Goal: Information Seeking & Learning: Learn about a topic

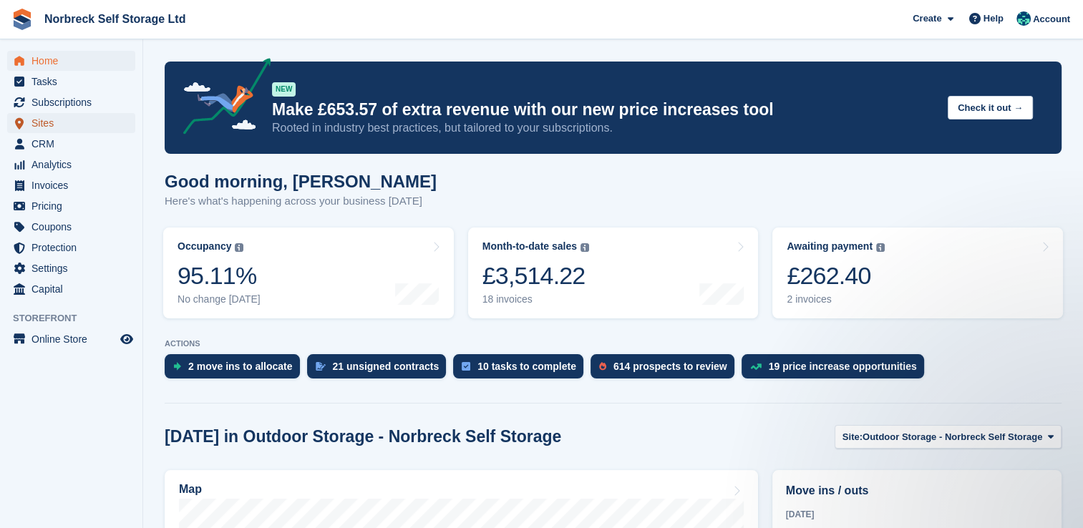
click at [42, 122] on span "Sites" at bounding box center [75, 123] width 86 height 20
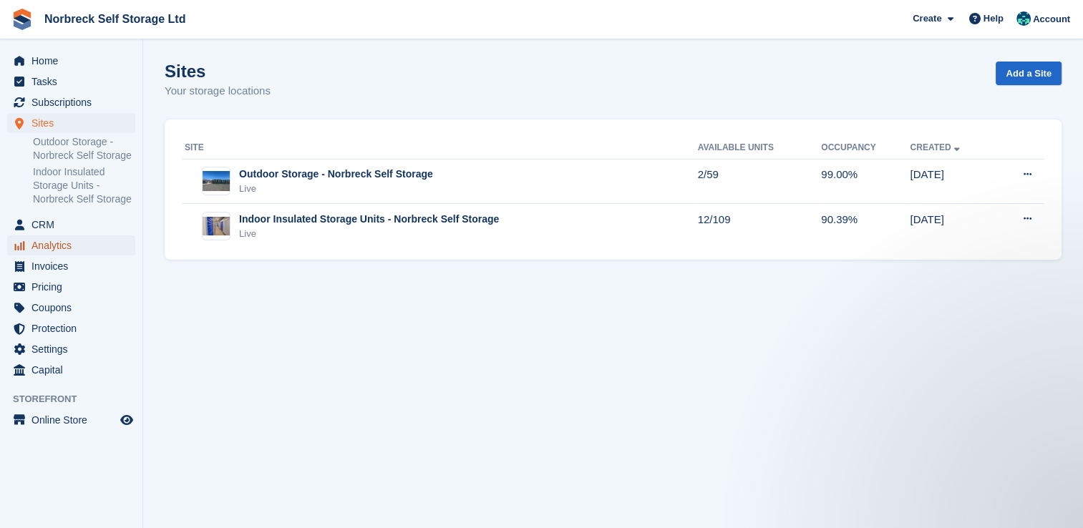
click at [67, 250] on span "Analytics" at bounding box center [75, 246] width 86 height 20
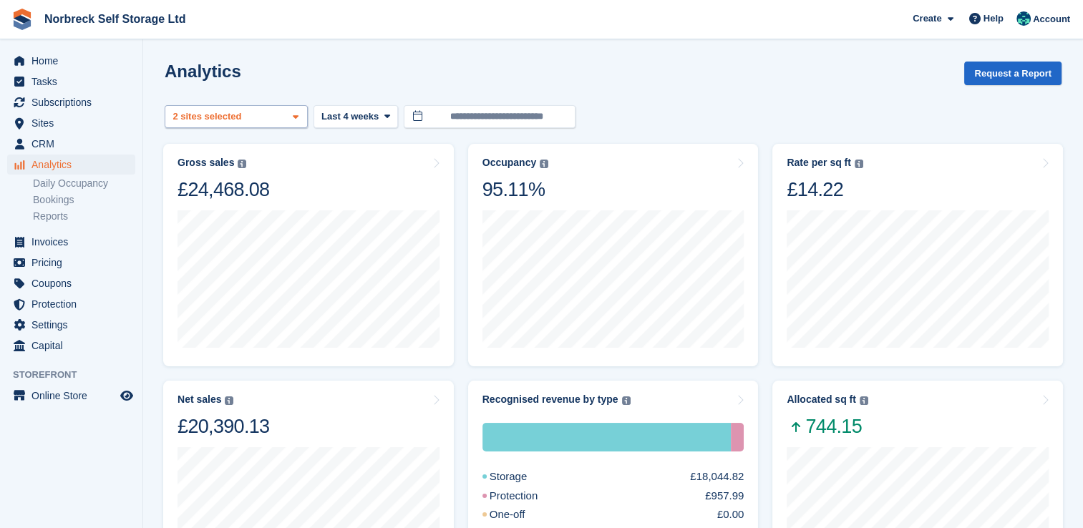
click at [297, 112] on icon at bounding box center [296, 116] width 6 height 9
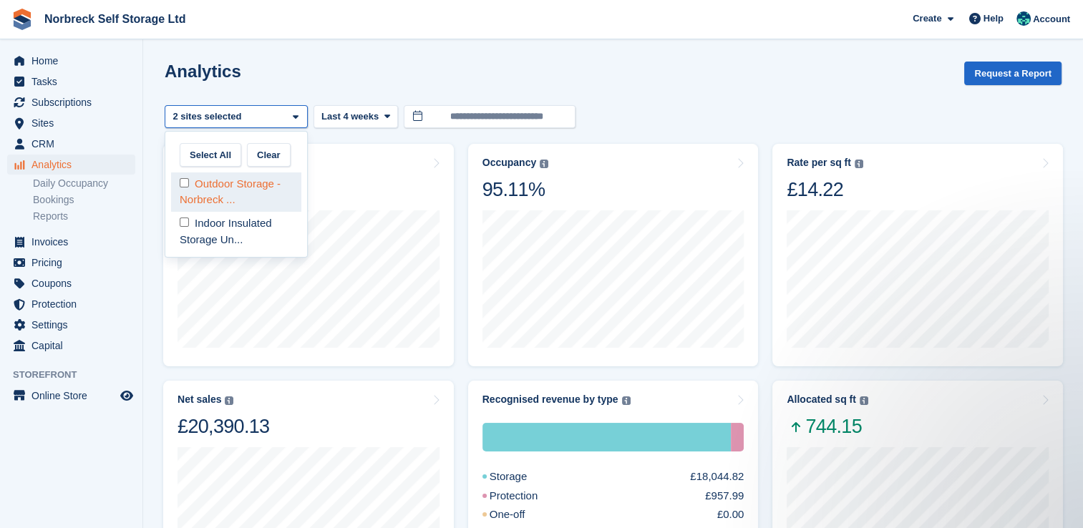
click at [268, 189] on div "Outdoor Storage - Norbreck ..." at bounding box center [236, 192] width 130 height 39
select select "****"
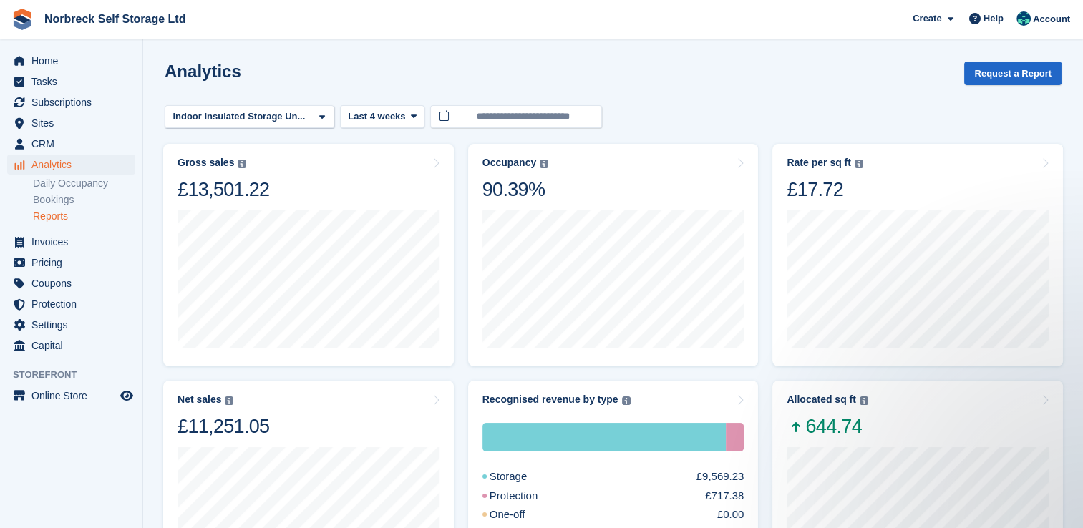
click at [58, 217] on link "Reports" at bounding box center [84, 217] width 102 height 14
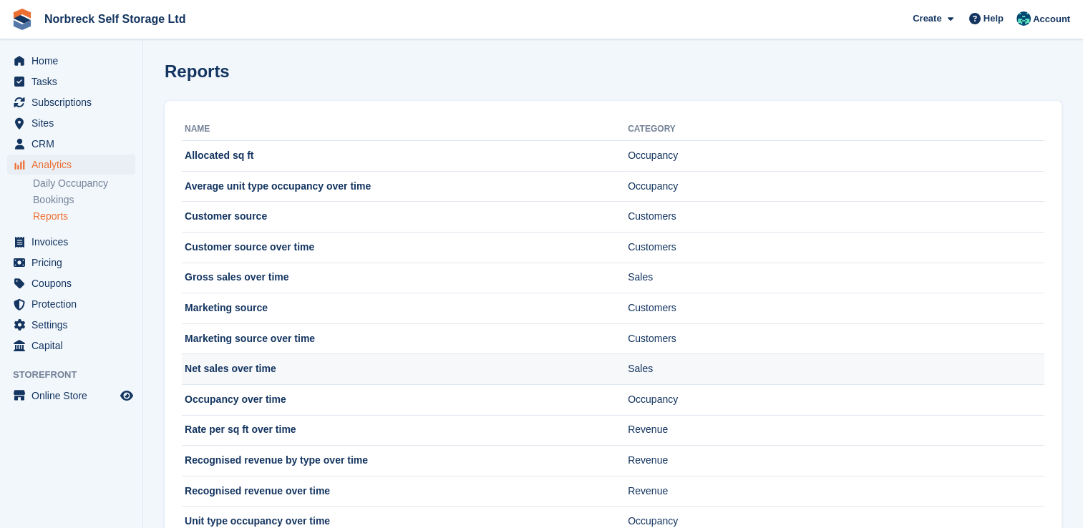
click at [273, 362] on td "Net sales over time" at bounding box center [405, 369] width 446 height 31
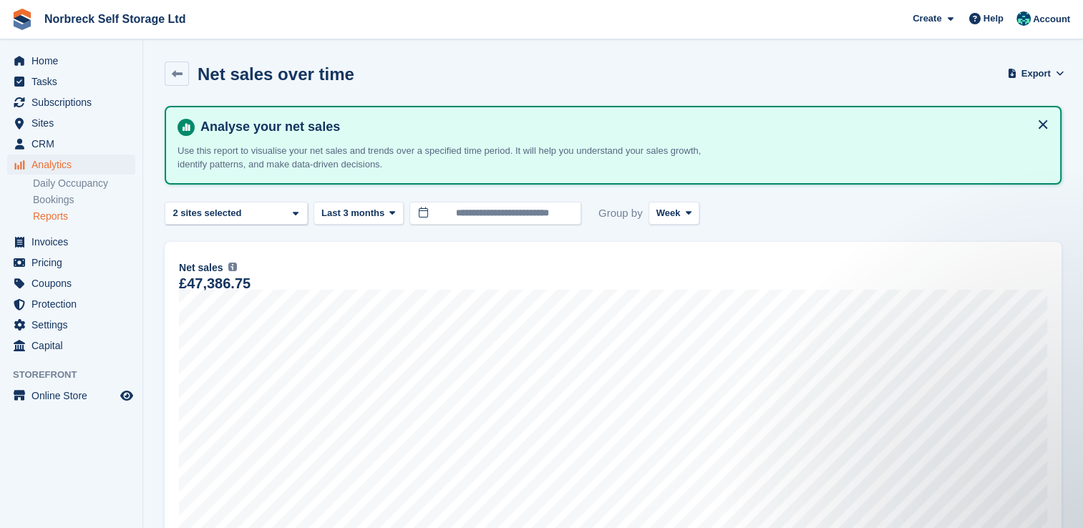
click at [52, 218] on link "Reports" at bounding box center [84, 217] width 102 height 14
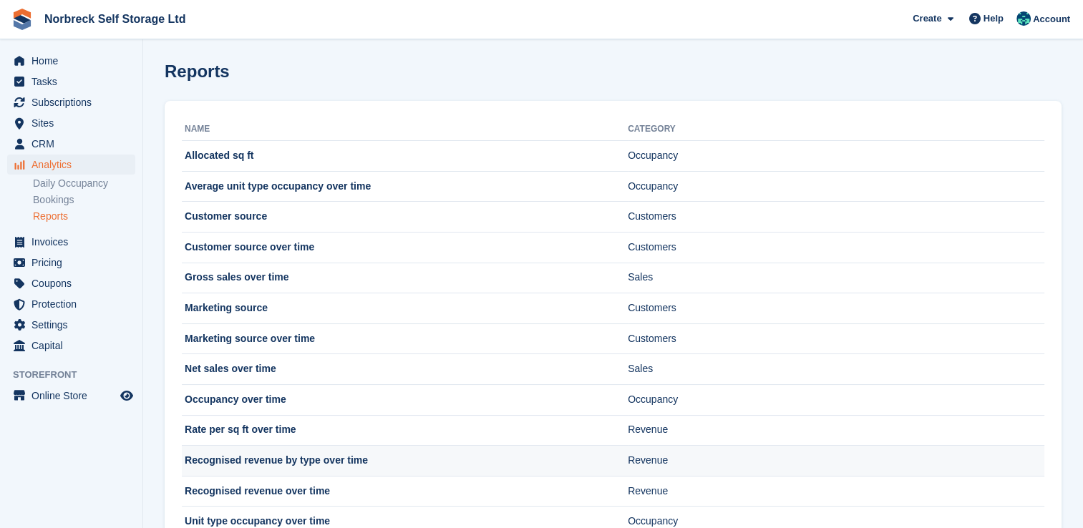
click at [254, 446] on td "Recognised revenue by type over time" at bounding box center [405, 461] width 446 height 31
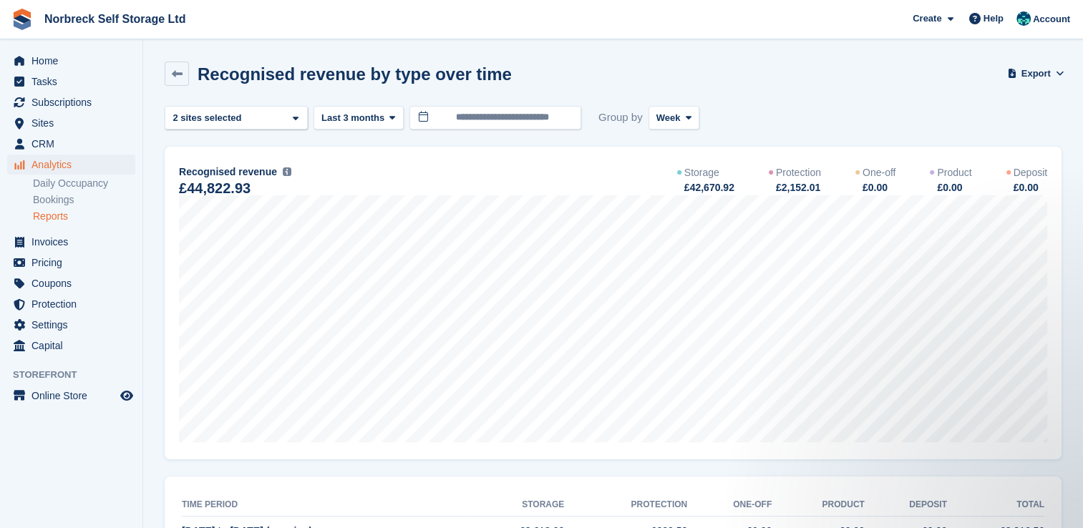
drag, startPoint x: 390, startPoint y: 118, endPoint x: 336, endPoint y: 153, distance: 63.8
click at [336, 153] on div "[DATE] to [DATE] Storage £1,944.11 Protection £95.33 One-off £0.00 Product £0.0…" at bounding box center [613, 304] width 897 height 314
click at [390, 119] on icon at bounding box center [393, 117] width 6 height 9
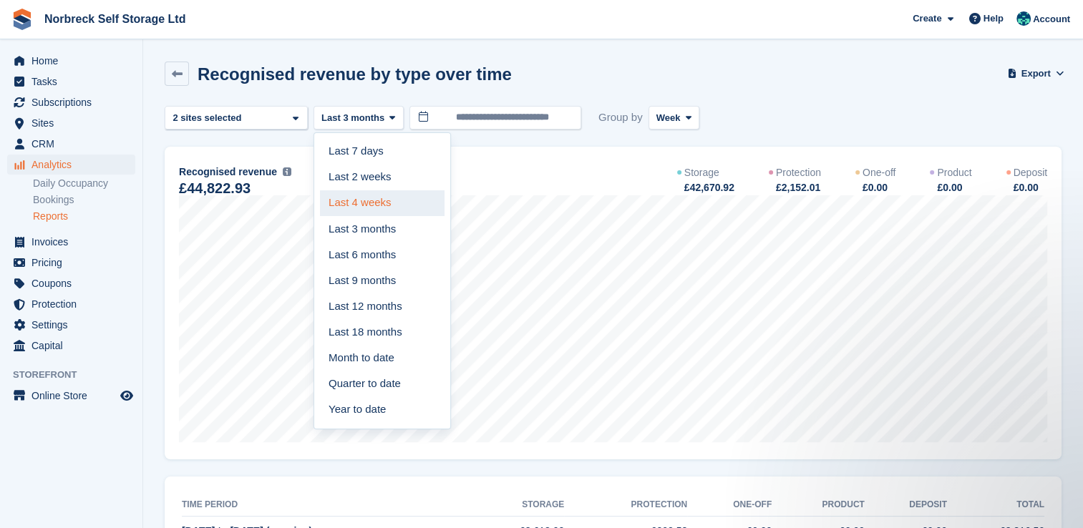
click at [380, 211] on link "Last 4 weeks" at bounding box center [382, 203] width 125 height 26
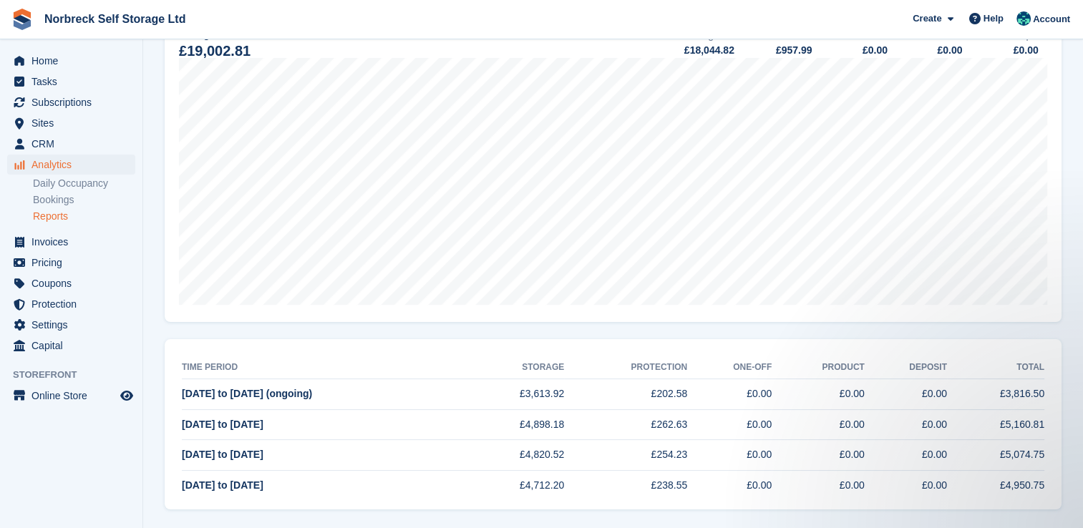
scroll to position [134, 0]
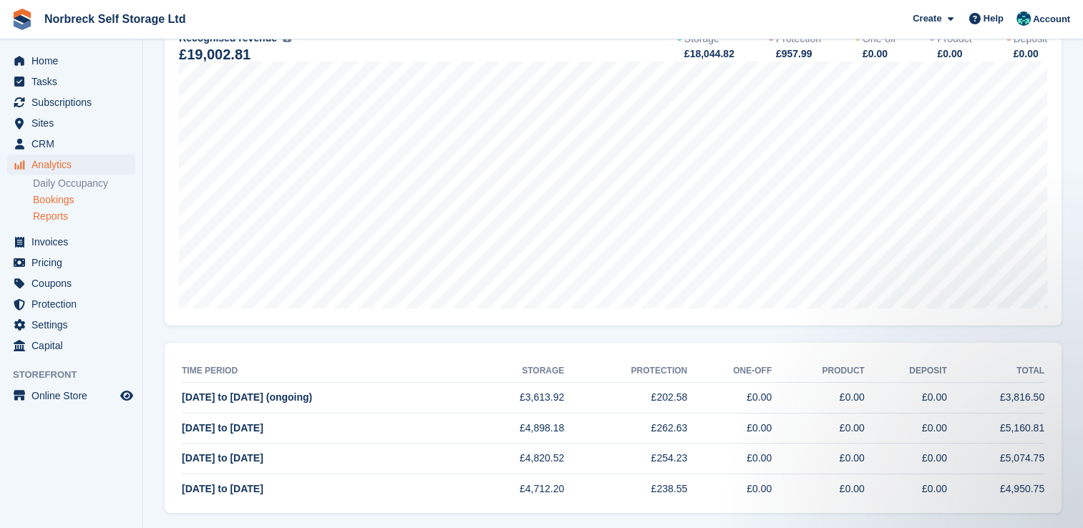
click at [63, 199] on link "Bookings" at bounding box center [84, 200] width 102 height 14
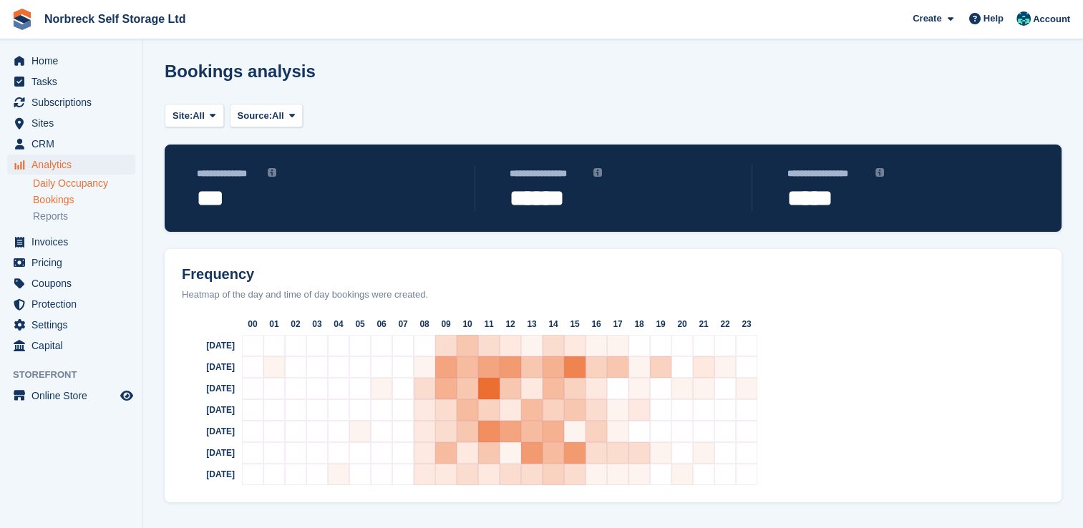
click at [70, 188] on link "Daily Occupancy" at bounding box center [84, 184] width 102 height 14
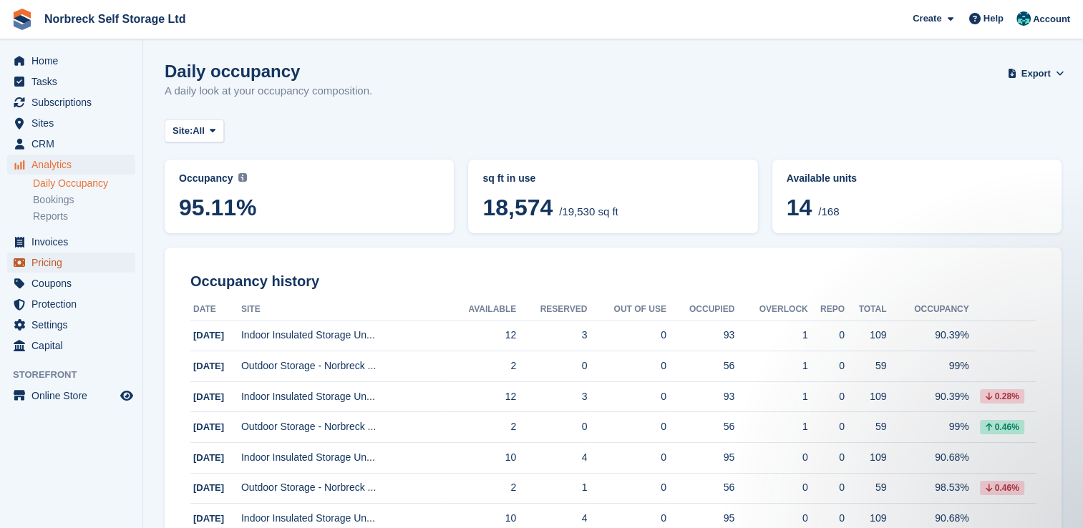
click at [74, 268] on span "Pricing" at bounding box center [75, 263] width 86 height 20
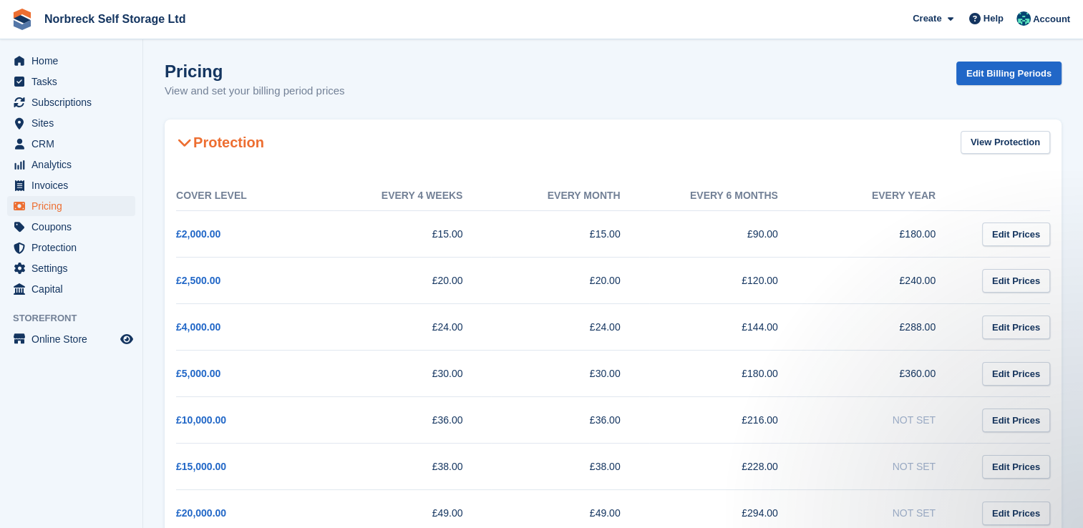
click at [185, 149] on icon at bounding box center [185, 142] width 14 height 14
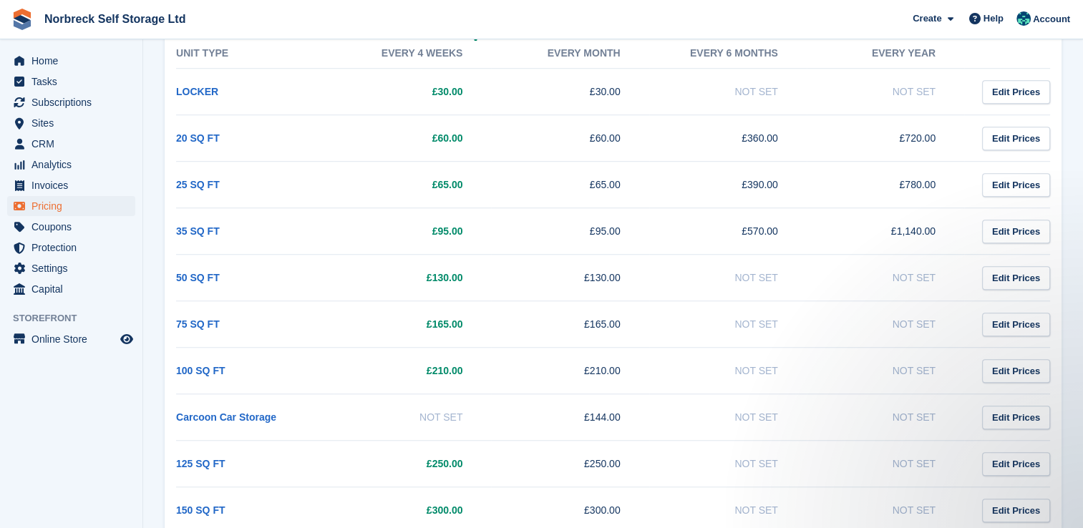
scroll to position [917, 0]
